Goal: Find specific page/section: Find specific page/section

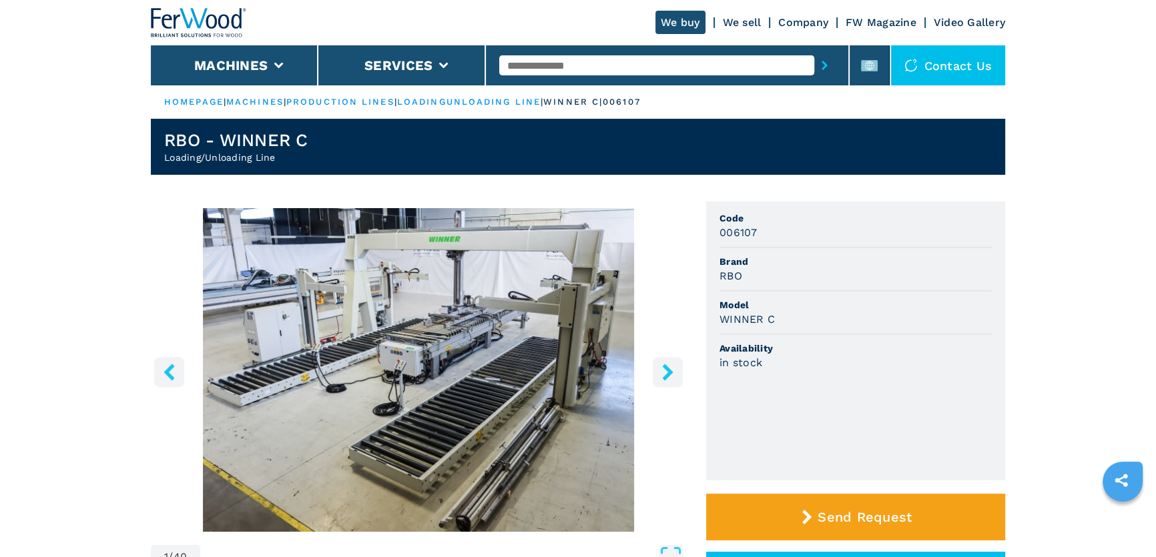
click at [514, 58] on input "text" at bounding box center [656, 65] width 314 height 20
type input "******"
click at [814, 50] on button "submit-button" at bounding box center [824, 65] width 21 height 31
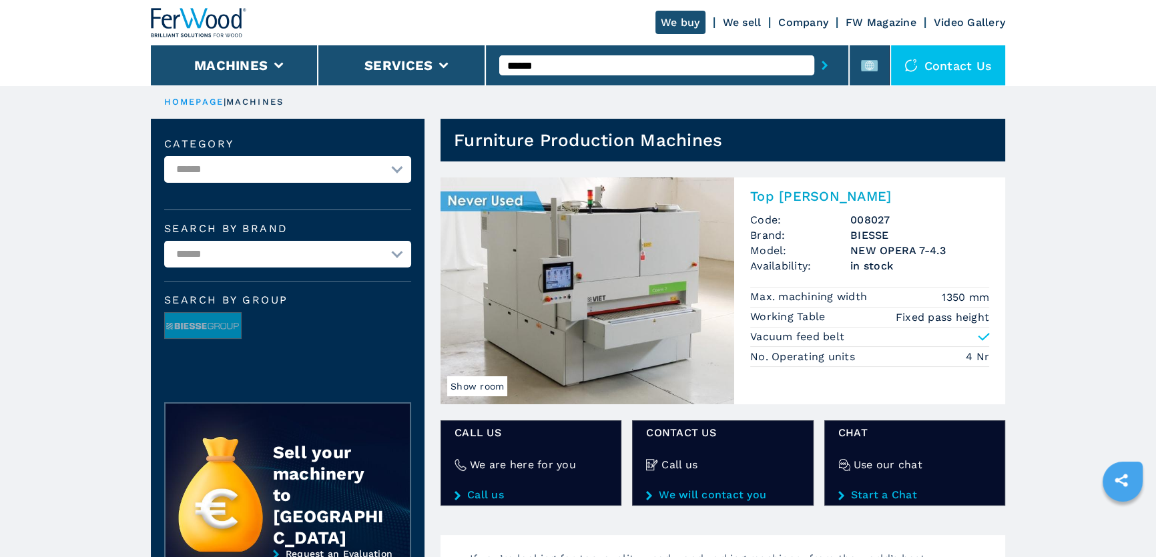
click at [570, 360] on img at bounding box center [588, 291] width 294 height 227
